Goal: Find specific page/section: Find specific page/section

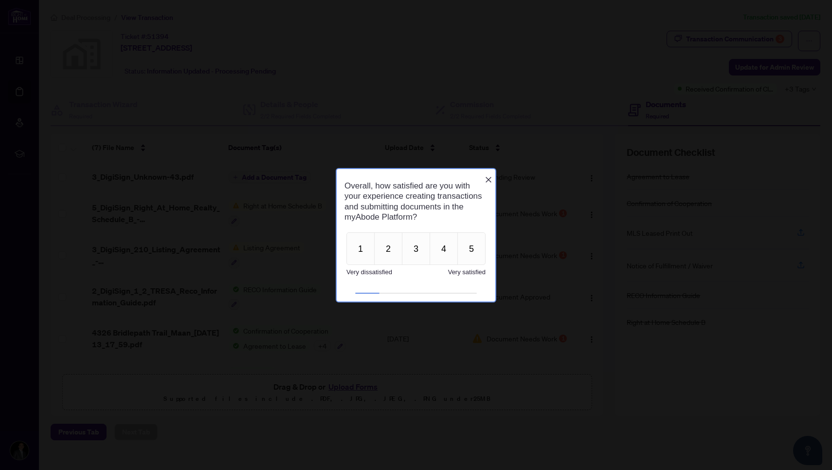
click at [490, 179] on div "Close button" at bounding box center [489, 180] width 8 height 8
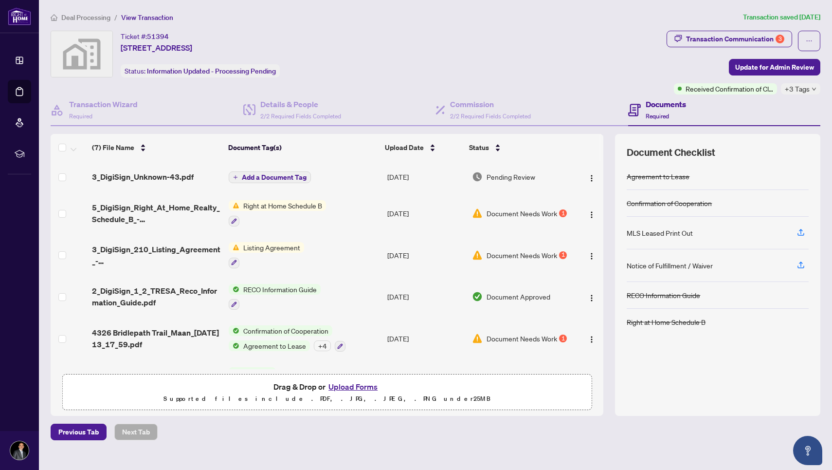
click at [93, 17] on span "Deal Processing" at bounding box center [85, 17] width 49 height 9
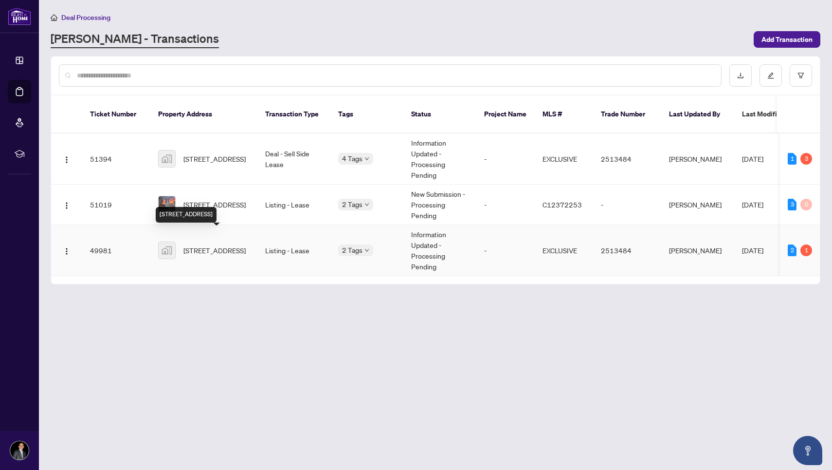
click at [212, 245] on span "[STREET_ADDRESS]" at bounding box center [215, 250] width 62 height 11
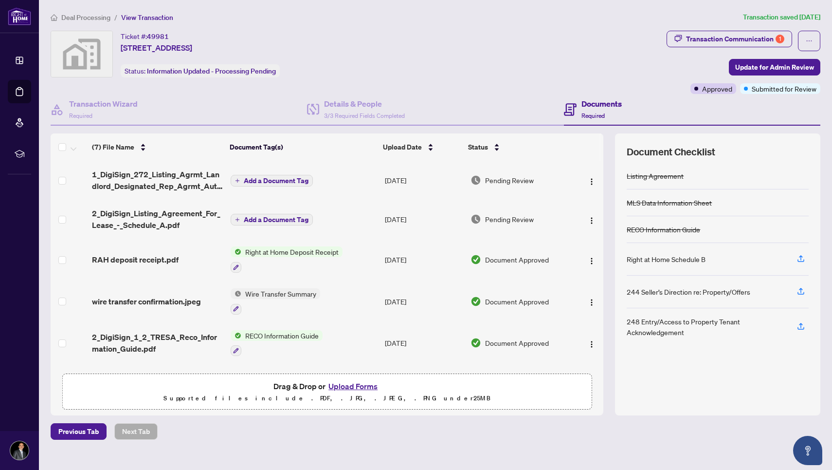
click at [93, 18] on span "Deal Processing" at bounding box center [85, 17] width 49 height 9
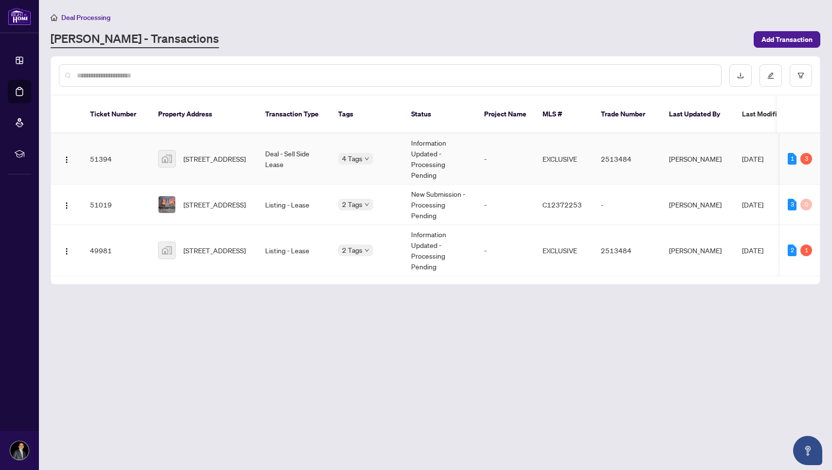
click at [238, 153] on span "[STREET_ADDRESS]" at bounding box center [215, 158] width 62 height 11
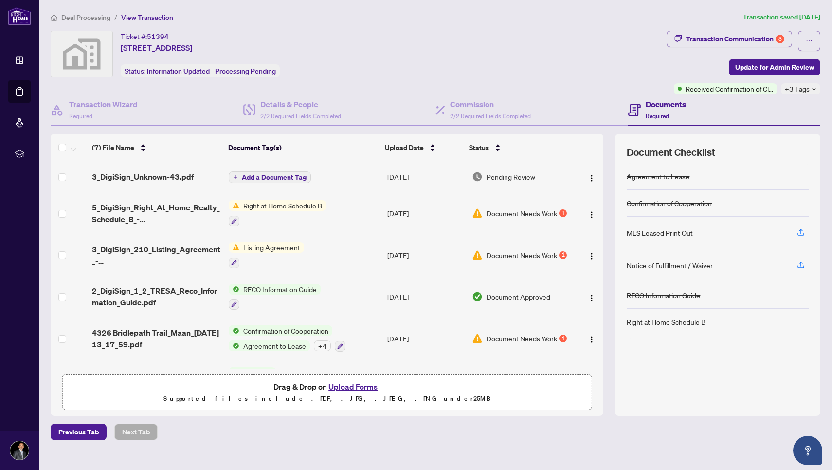
click at [559, 341] on div "1" at bounding box center [563, 338] width 8 height 8
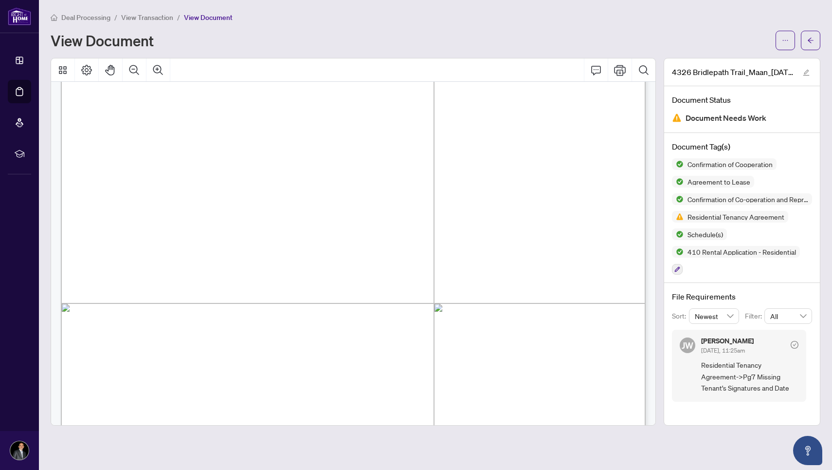
scroll to position [174, 0]
click at [813, 40] on icon "arrow-left" at bounding box center [811, 40] width 7 height 7
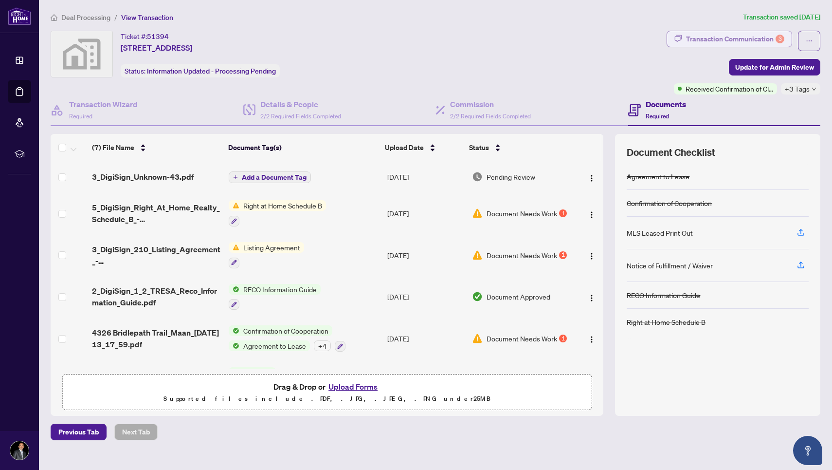
click at [721, 37] on div "Transaction Communication 3" at bounding box center [735, 39] width 98 height 16
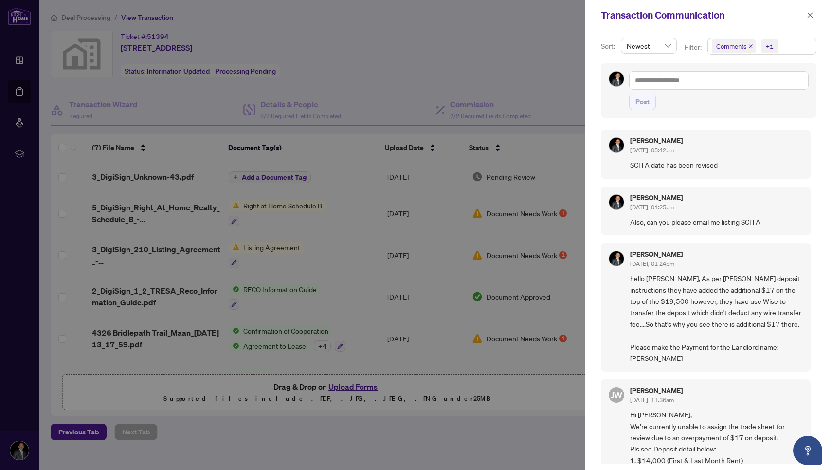
scroll to position [12, 0]
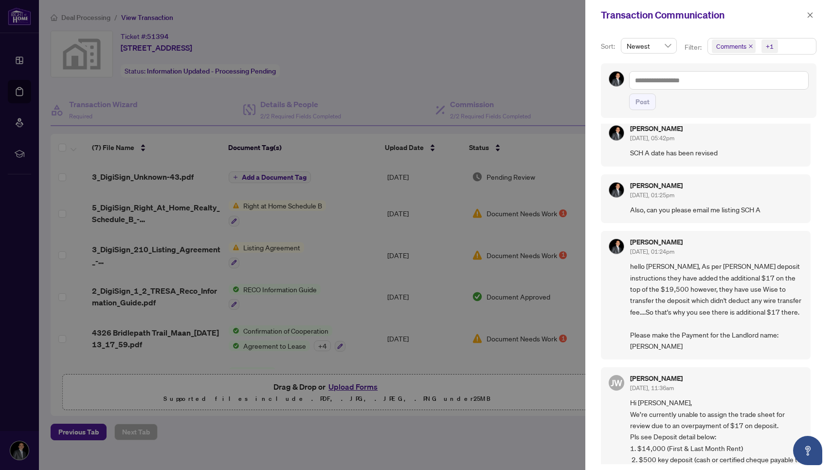
click at [364, 44] on div at bounding box center [416, 235] width 832 height 470
